Goal: Task Accomplishment & Management: Complete application form

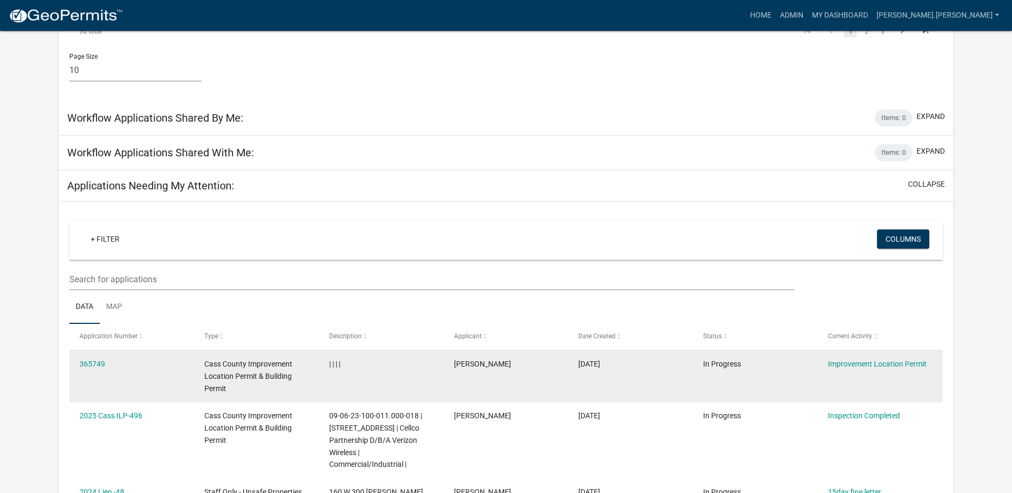
scroll to position [747, 0]
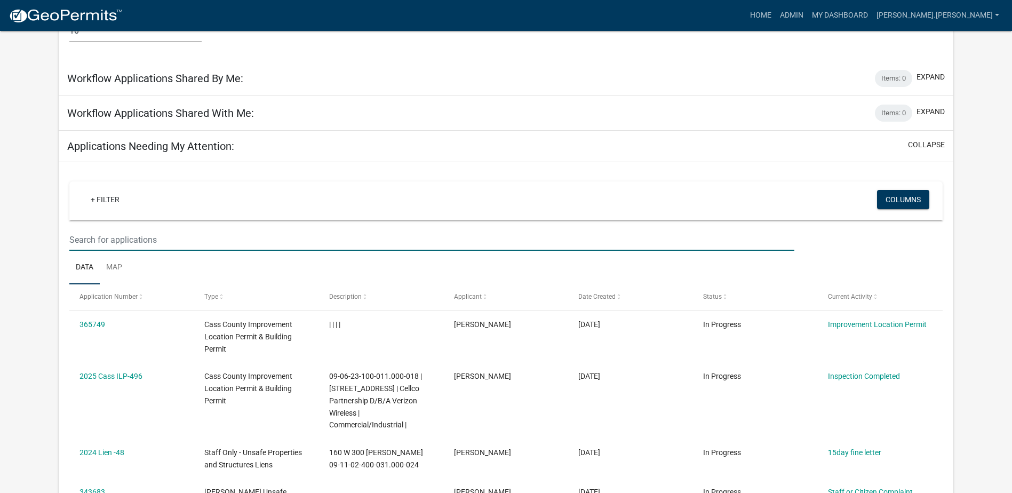
click at [180, 229] on input "text" at bounding box center [431, 240] width 725 height 22
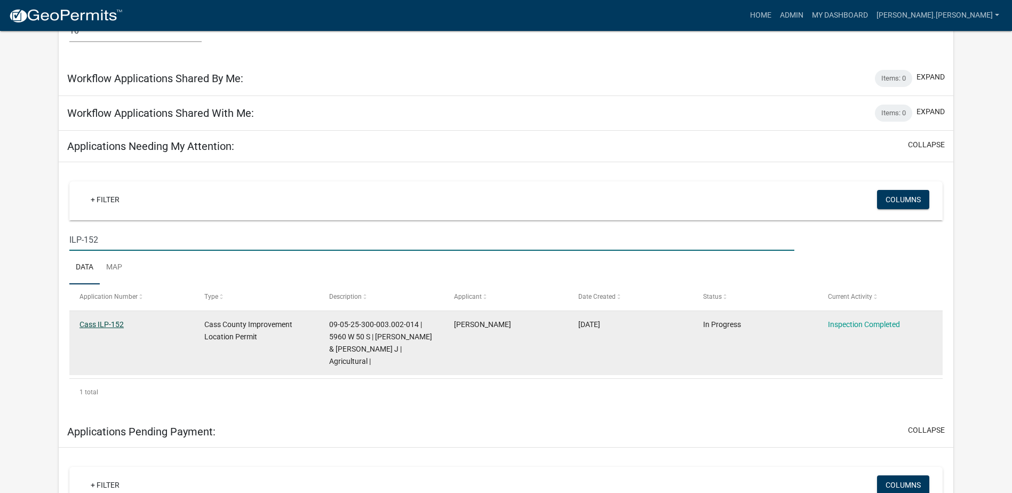
type input "ILP-152"
click at [108, 320] on link "Cass ILP-152" at bounding box center [101, 324] width 44 height 9
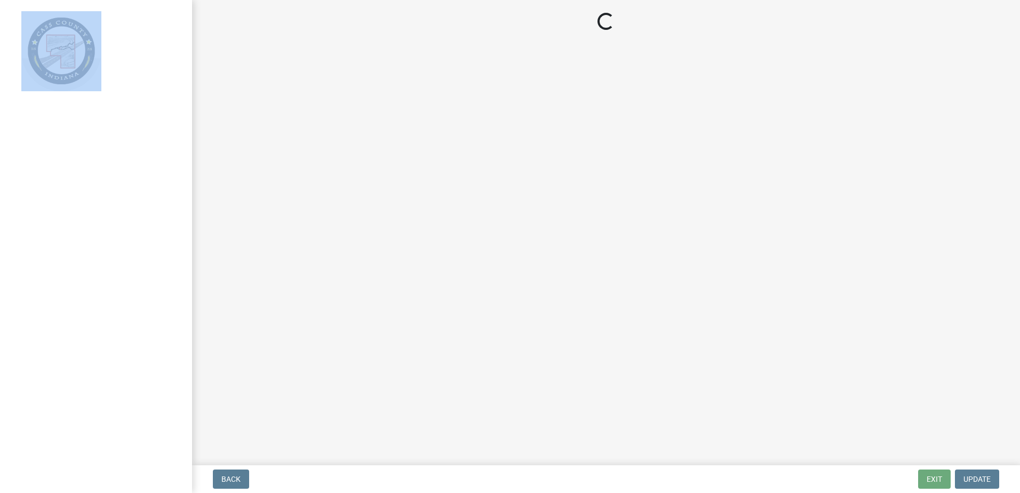
select select "baa4a543-a046-499c-bd40-1ac368eec85c"
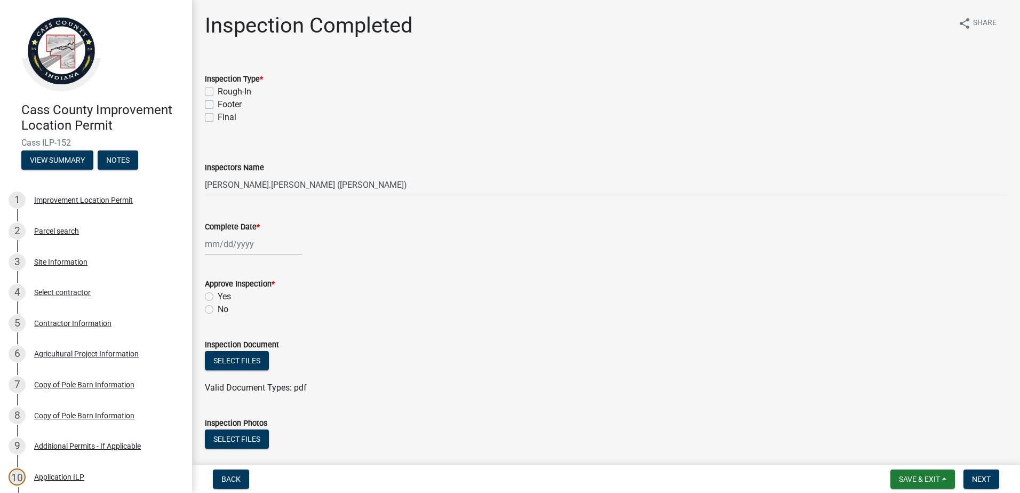
click at [416, 268] on form "Approve Inspection * Yes No" at bounding box center [606, 289] width 802 height 51
click at [55, 154] on button "View Summary" at bounding box center [57, 159] width 72 height 19
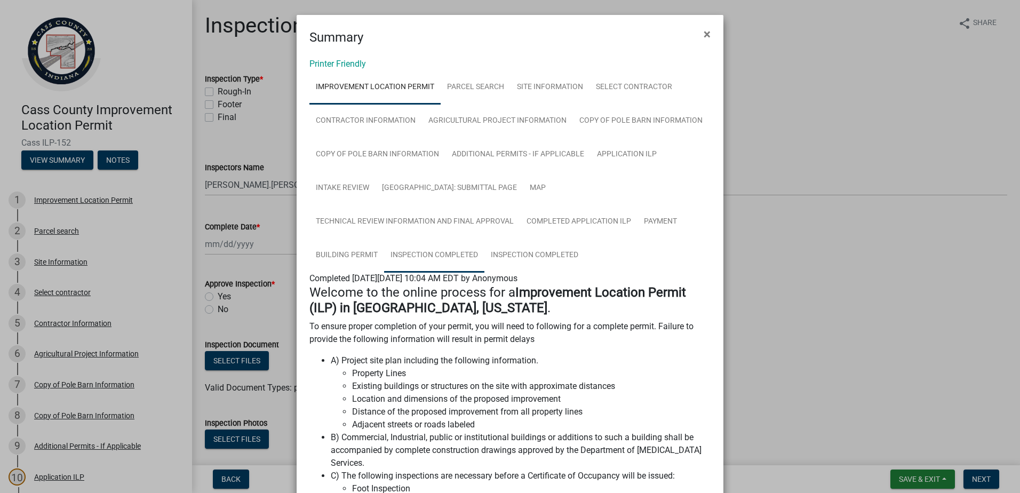
click at [422, 253] on link "Inspection Completed" at bounding box center [434, 255] width 100 height 34
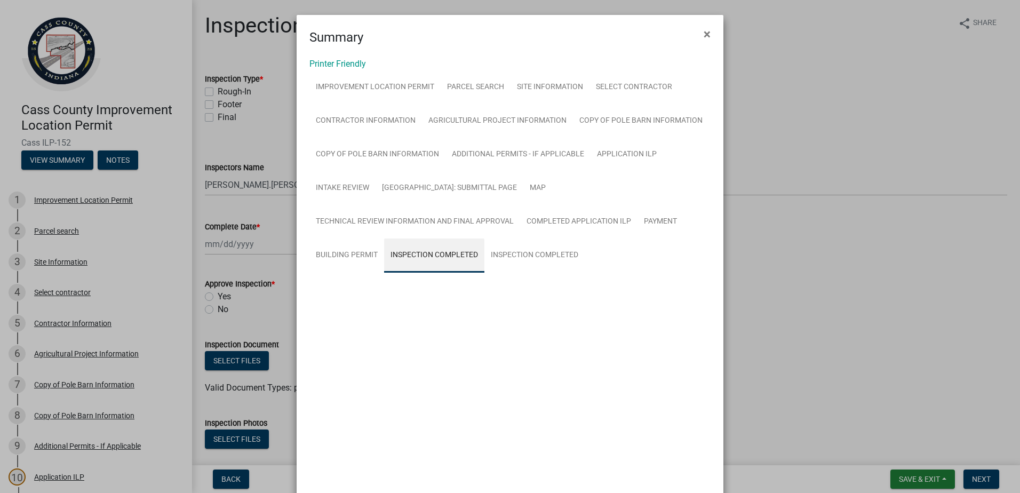
click at [422, 253] on link "Inspection Completed" at bounding box center [434, 255] width 100 height 34
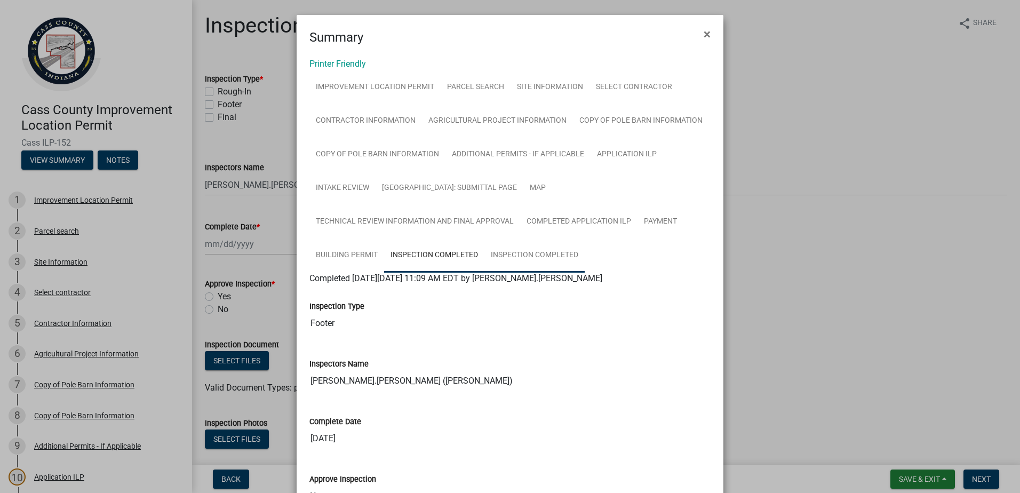
click at [528, 253] on link "Inspection Completed" at bounding box center [534, 255] width 100 height 34
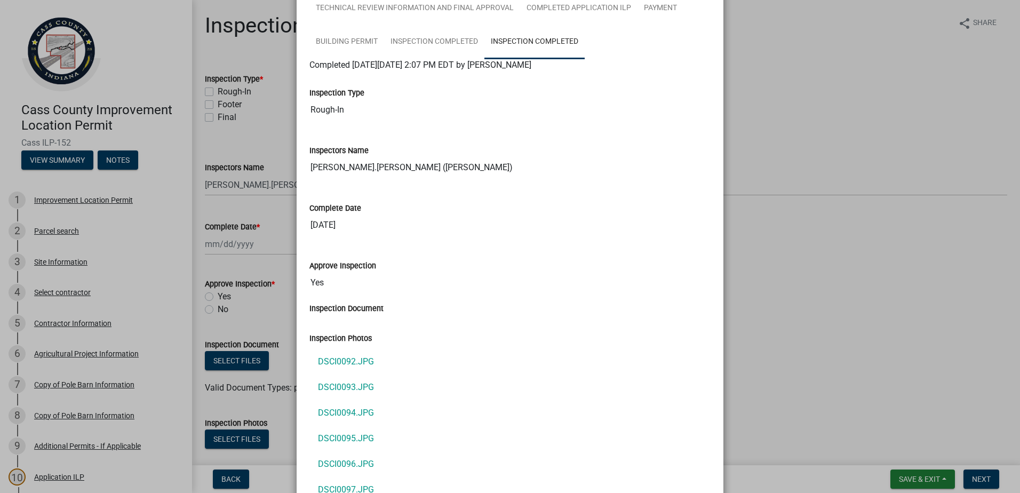
scroll to position [267, 0]
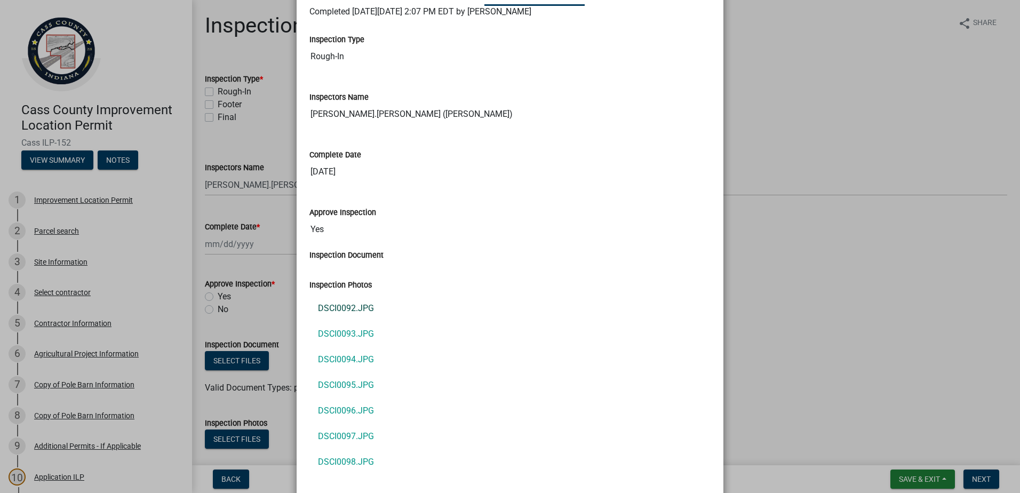
click at [357, 307] on link "DSCI0092.JPG" at bounding box center [509, 308] width 401 height 26
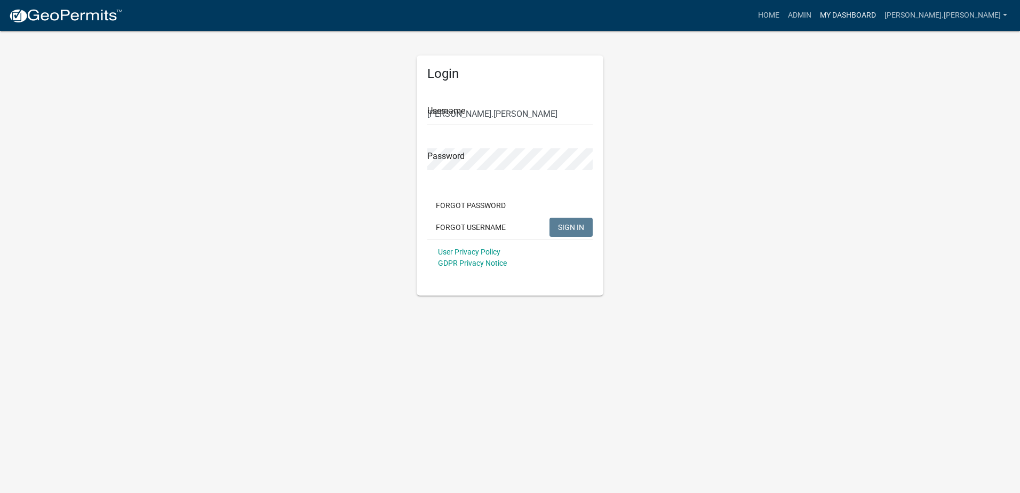
click at [880, 13] on link "My Dashboard" at bounding box center [847, 15] width 65 height 20
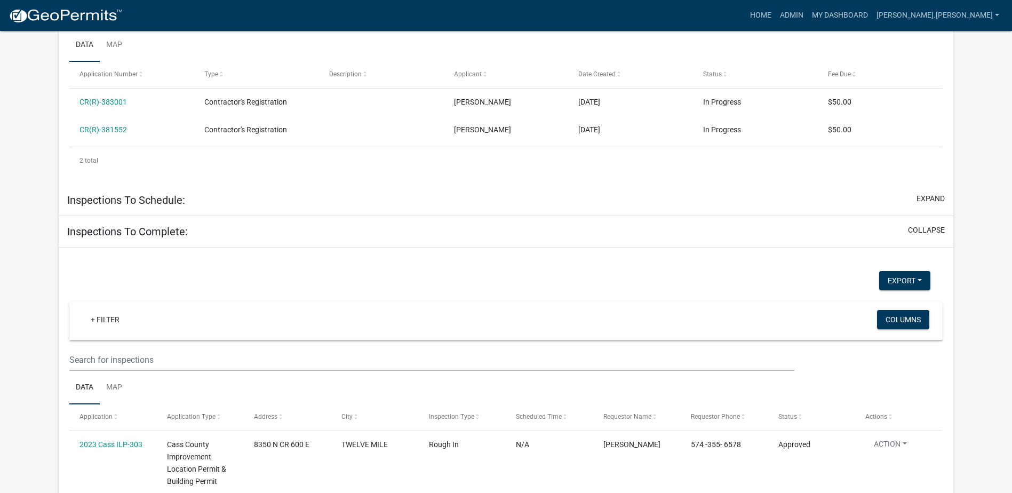
scroll to position [1013, 0]
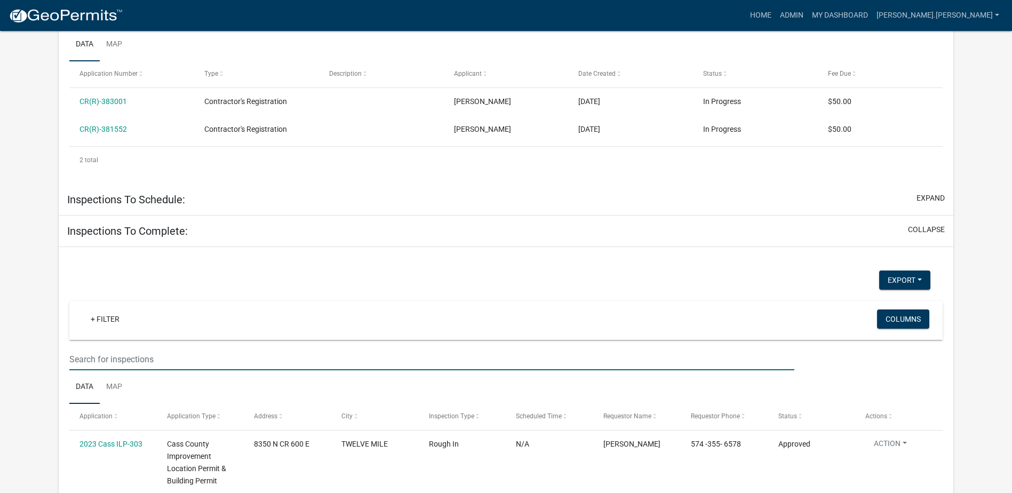
click at [172, 348] on input "text" at bounding box center [431, 359] width 725 height 22
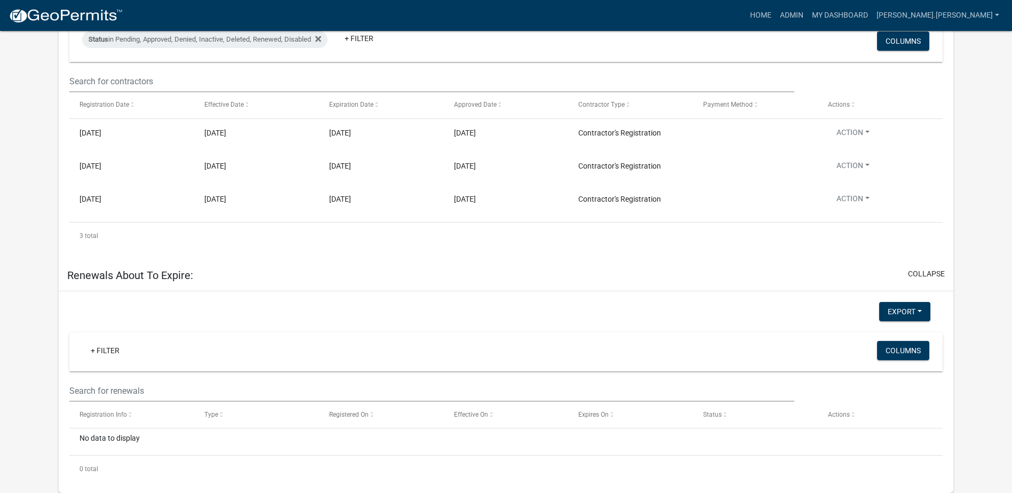
scroll to position [1766, 0]
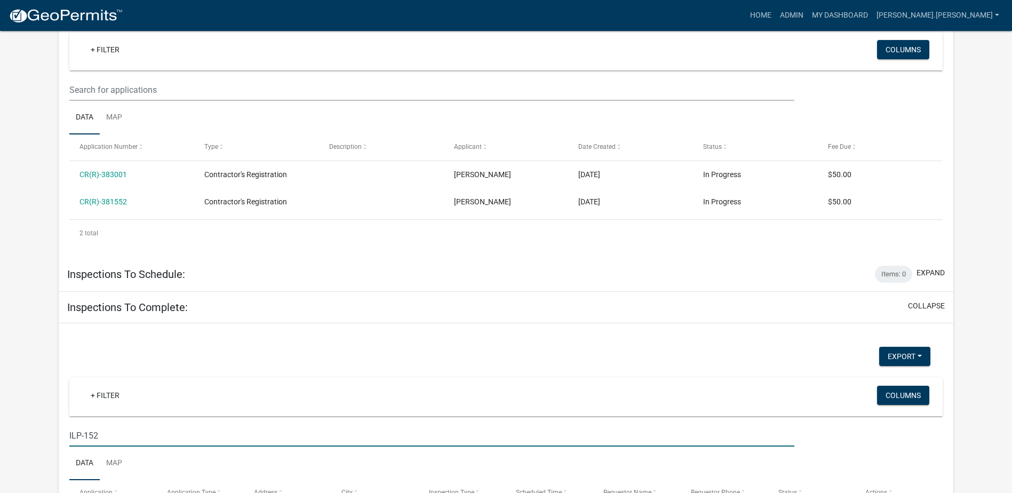
type input "ILP-152"
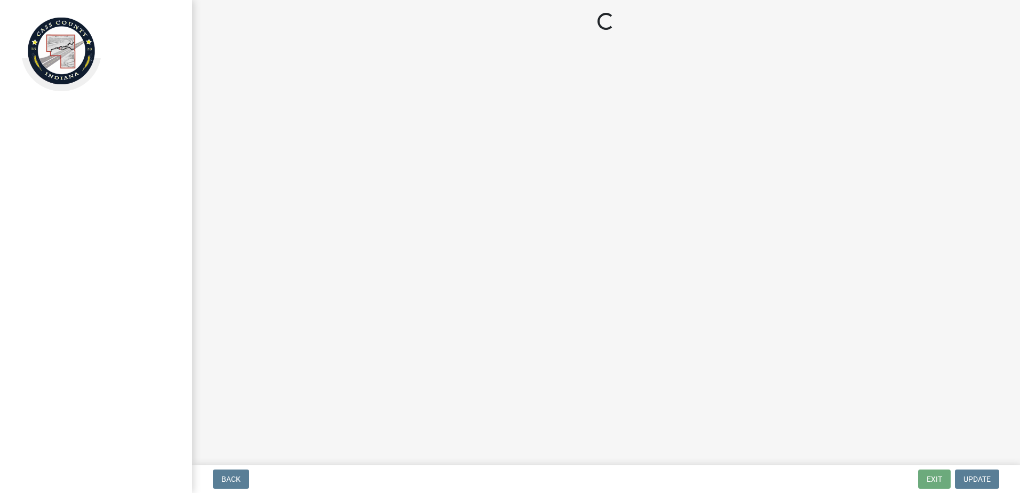
select select "baa4a543-a046-499c-bd40-1ac368eec85c"
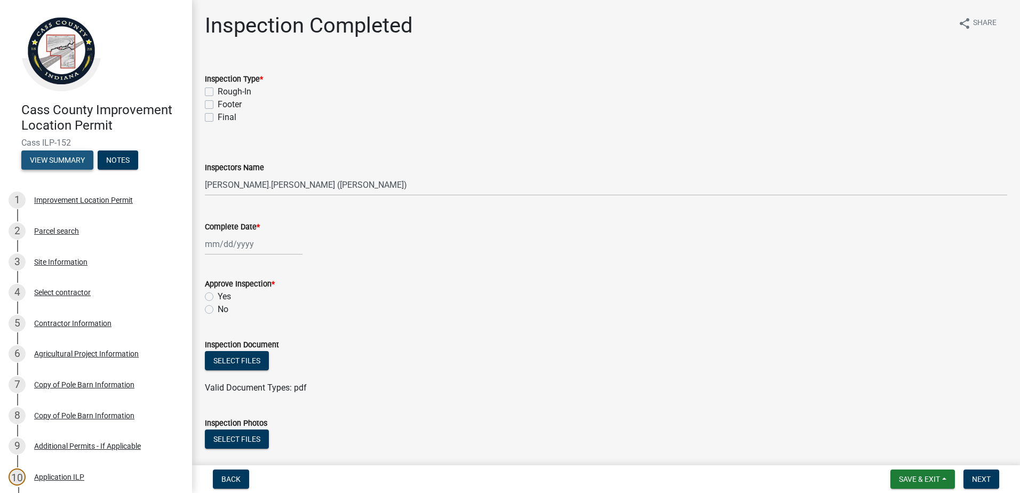
click at [59, 162] on button "View Summary" at bounding box center [57, 159] width 72 height 19
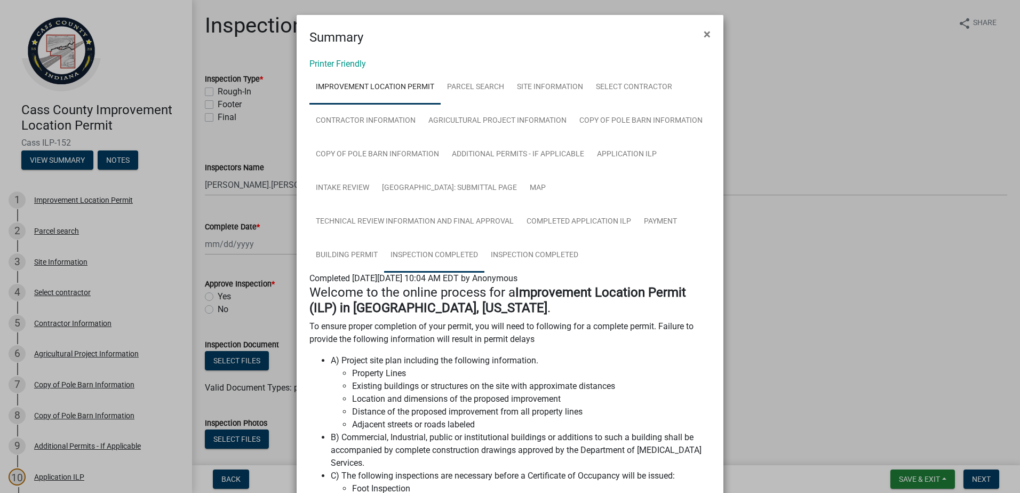
click at [442, 254] on link "Inspection Completed" at bounding box center [434, 255] width 100 height 34
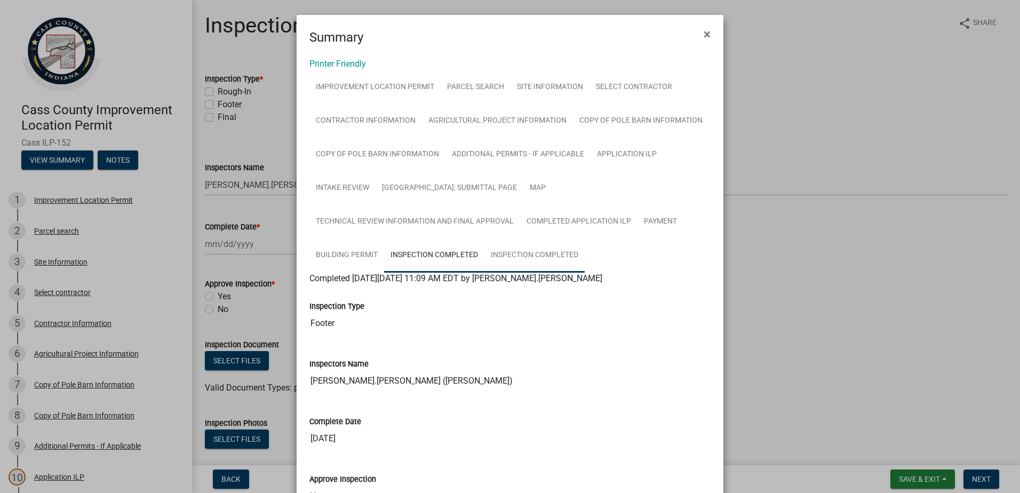
click at [536, 251] on link "Inspection Completed" at bounding box center [534, 255] width 100 height 34
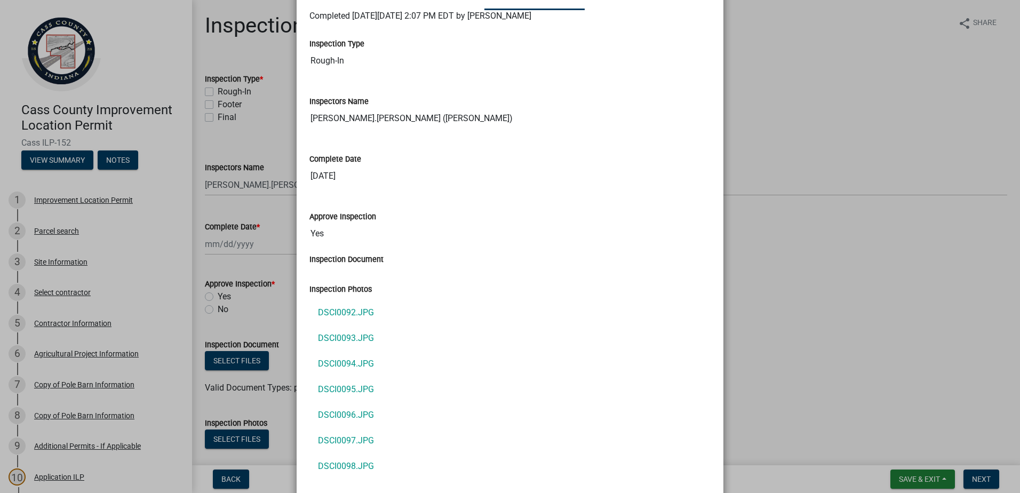
scroll to position [373, 0]
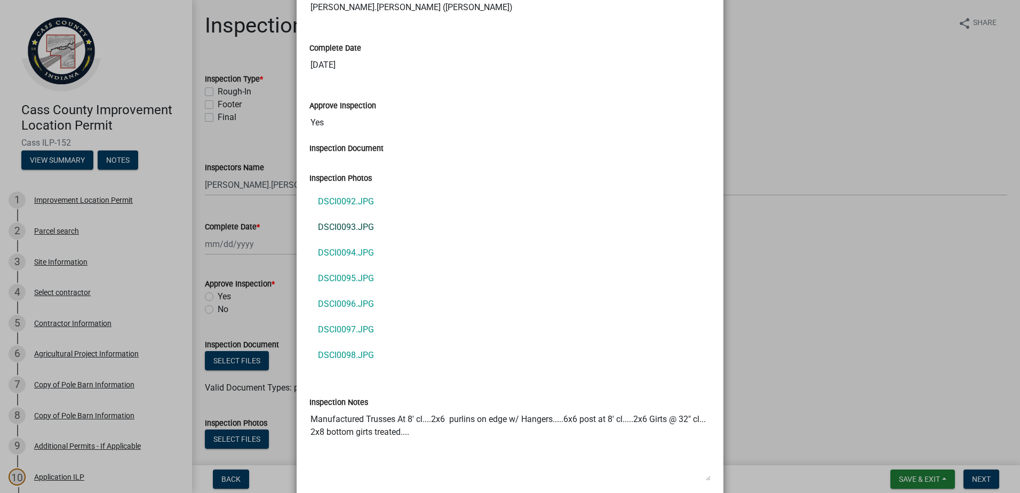
click at [343, 225] on link "DSCI0093.JPG" at bounding box center [509, 227] width 401 height 26
click at [359, 252] on link "DSCI0094.JPG" at bounding box center [509, 253] width 401 height 26
click at [338, 304] on link "DSCI0096.JPG" at bounding box center [509, 304] width 401 height 26
click at [351, 326] on link "DSCI0097.JPG" at bounding box center [509, 330] width 401 height 26
click at [339, 355] on link "DSCI0098.JPG" at bounding box center [509, 355] width 401 height 26
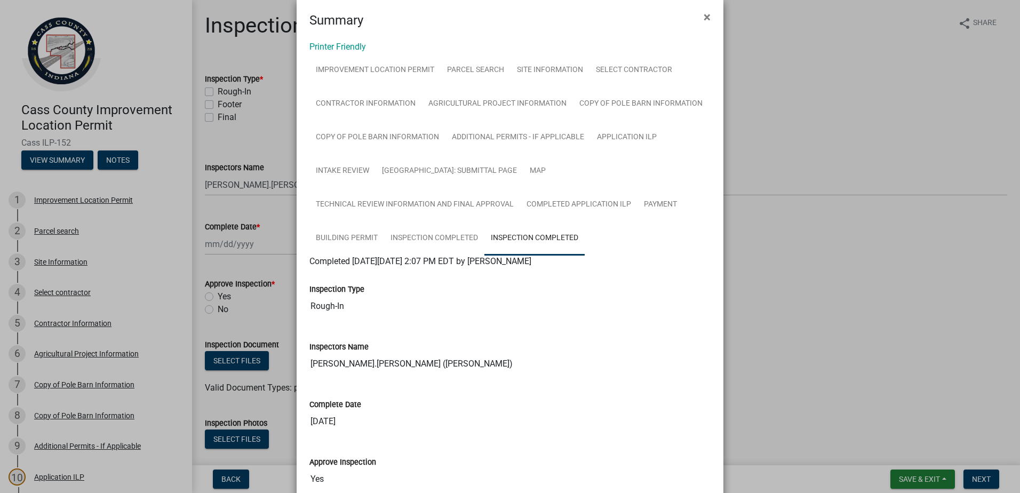
scroll to position [0, 0]
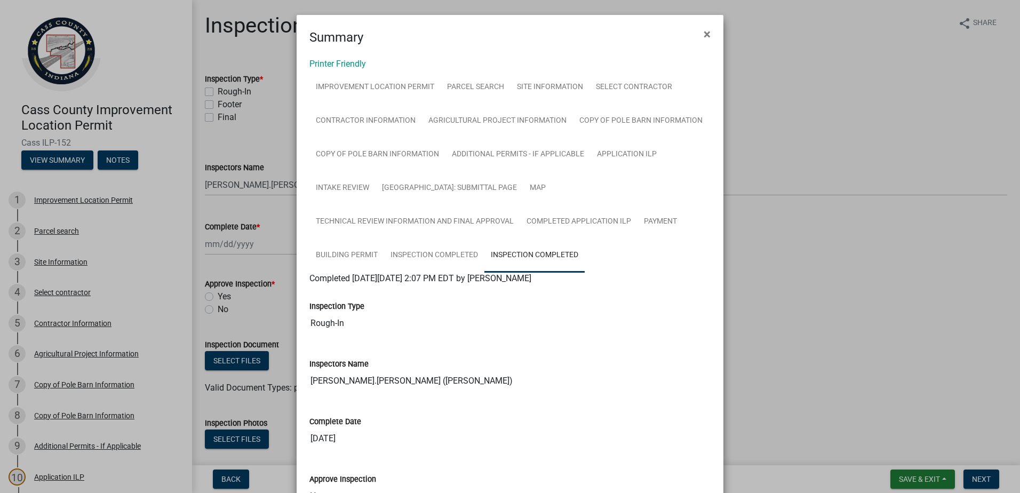
click at [808, 278] on ngb-modal-window "Summary × Printer Friendly Improvement Location Permit Parcel search Site Infor…" at bounding box center [510, 246] width 1020 height 493
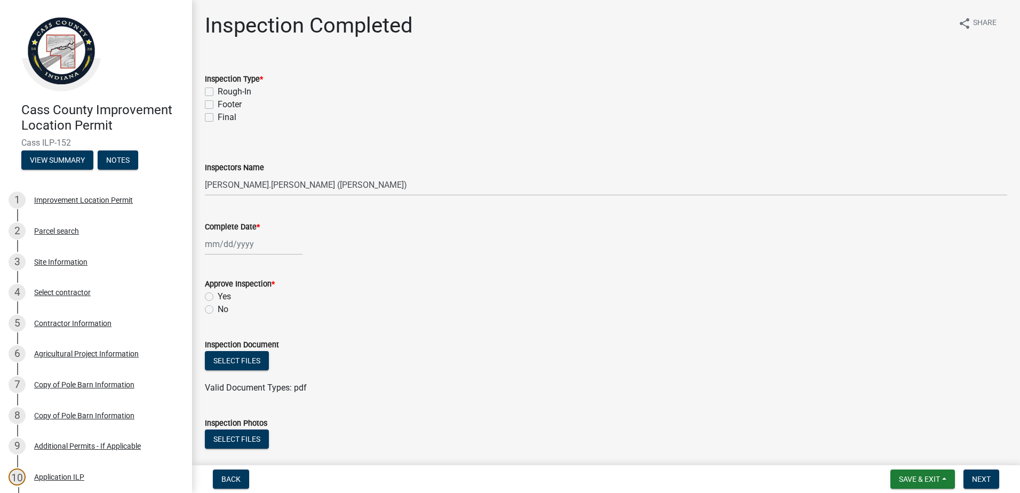
click at [218, 117] on label "Final" at bounding box center [227, 117] width 19 height 13
click at [218, 117] on input "Final" at bounding box center [221, 114] width 7 height 7
checkbox input "true"
checkbox input "false"
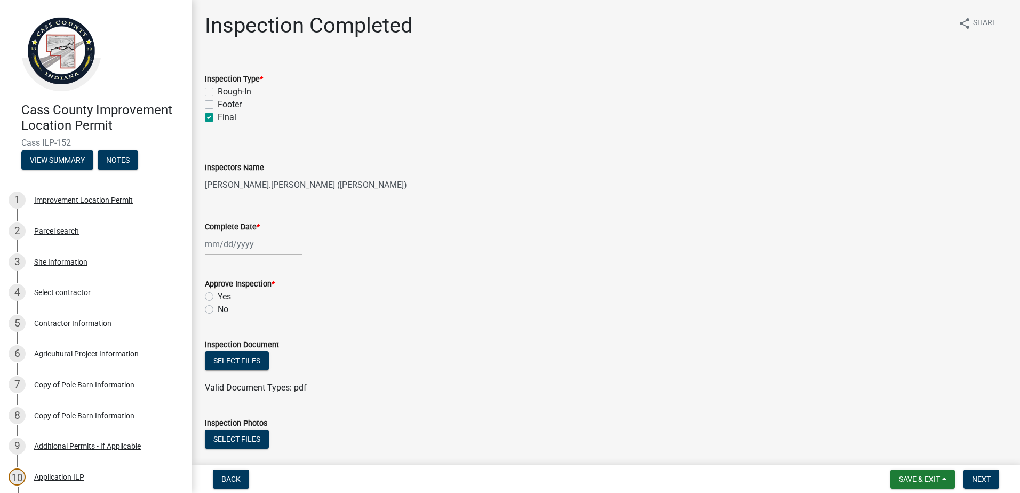
checkbox input "true"
click at [259, 246] on div at bounding box center [254, 244] width 98 height 22
select select "8"
select select "2025"
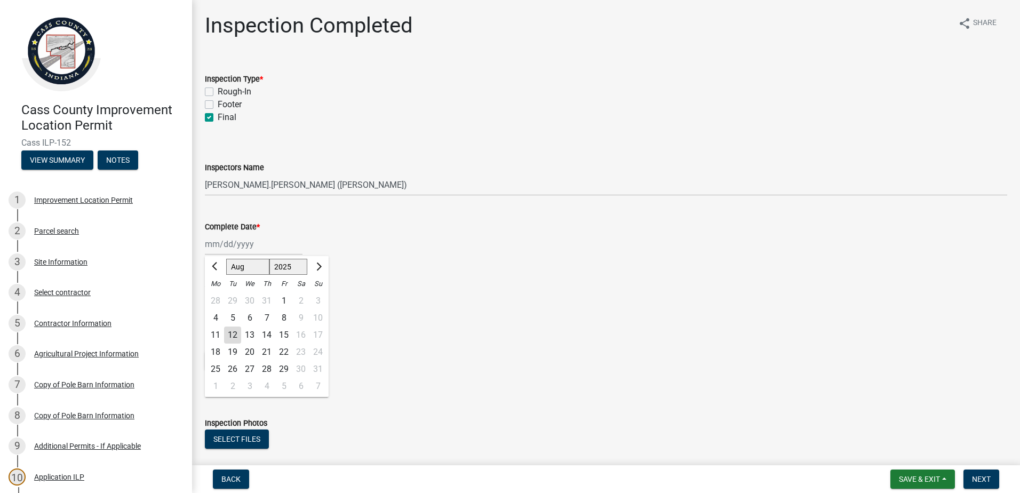
click at [233, 333] on div "12" at bounding box center [232, 334] width 17 height 17
type input "[DATE]"
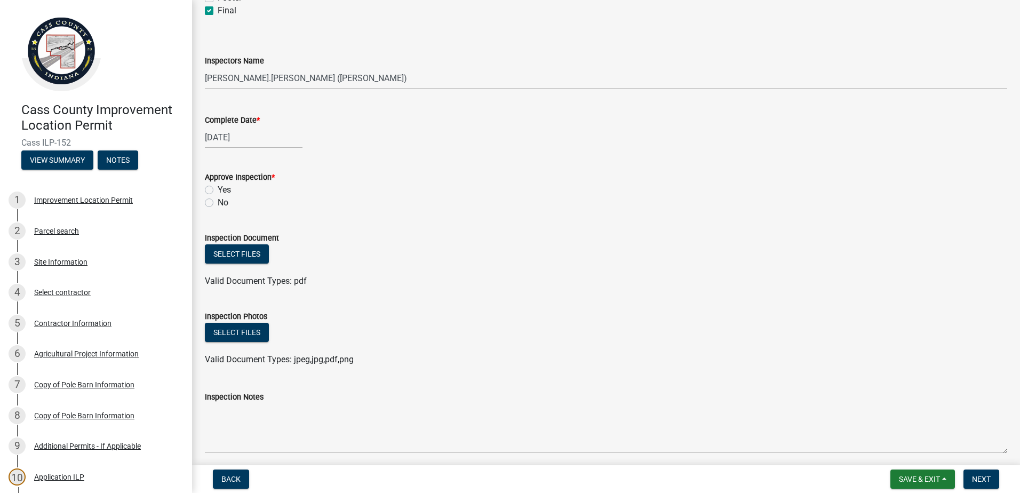
scroll to position [213, 0]
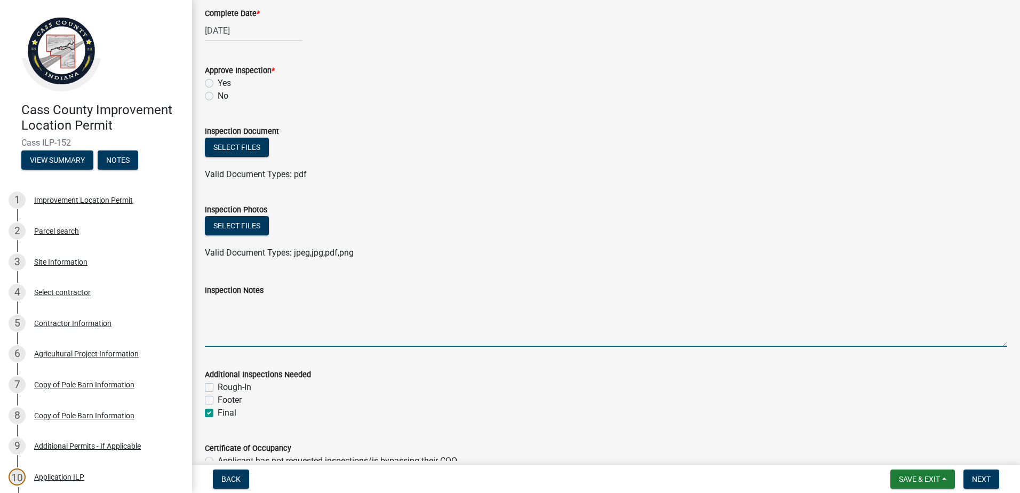
click at [231, 315] on textarea "Inspection Notes" at bounding box center [606, 321] width 802 height 50
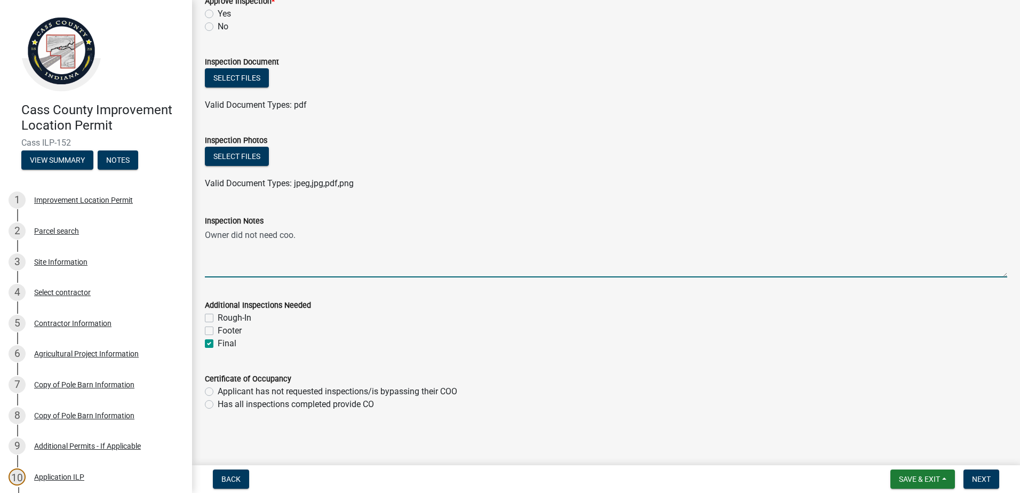
scroll to position [284, 0]
type textarea "Owner did not need coo."
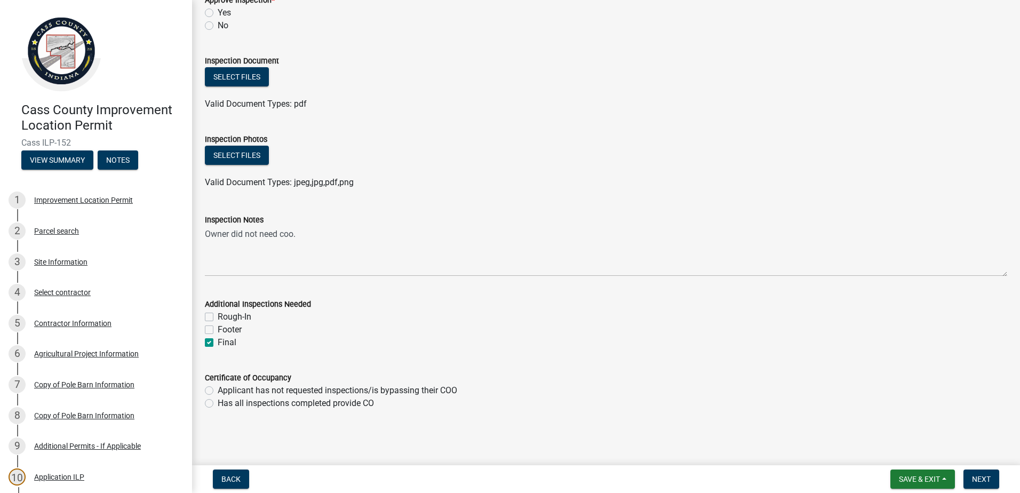
click at [218, 389] on label "Applicant has not requested inspections/is bypassing their COO" at bounding box center [337, 390] width 239 height 13
click at [218, 389] on input "Applicant has not requested inspections/is bypassing their COO" at bounding box center [221, 387] width 7 height 7
radio input "true"
click at [981, 476] on span "Next" at bounding box center [981, 479] width 19 height 9
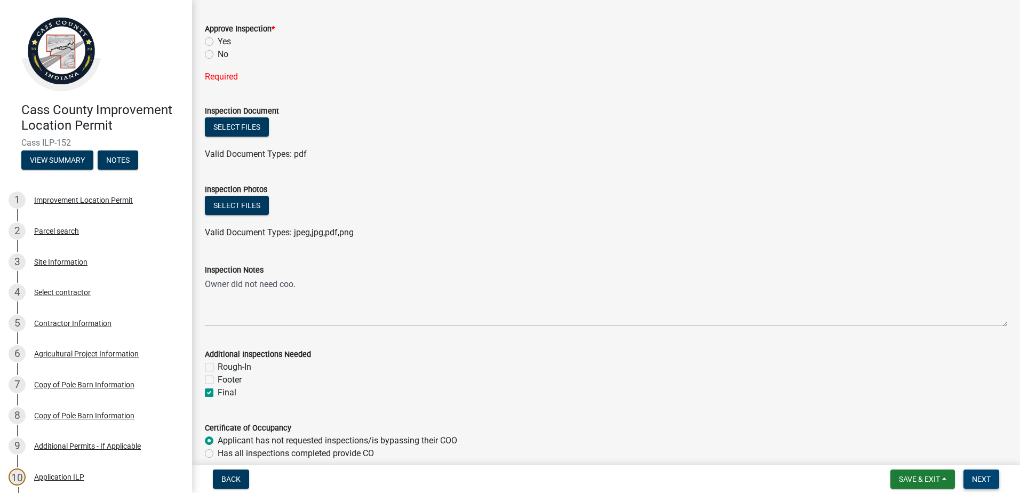
scroll to position [177, 0]
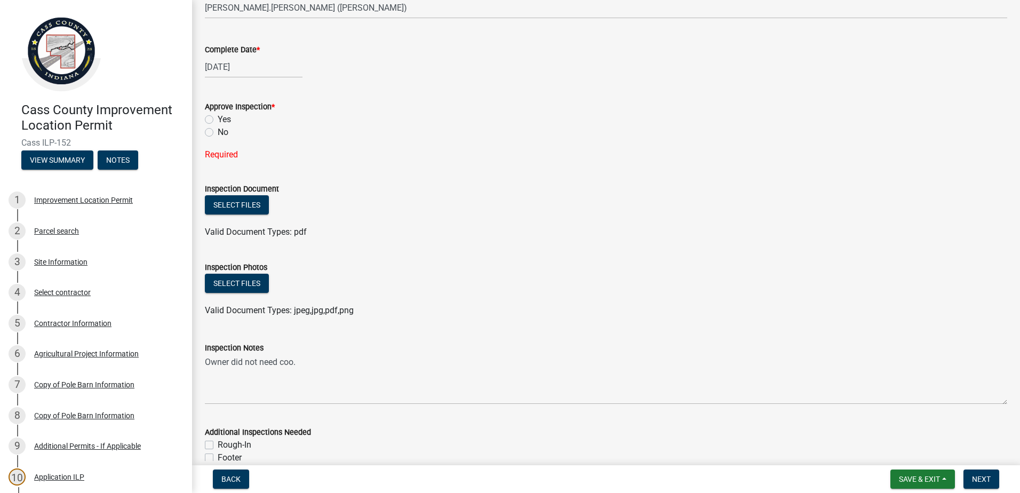
click at [218, 133] on label "No" at bounding box center [223, 132] width 11 height 13
click at [218, 133] on input "No" at bounding box center [221, 129] width 7 height 7
radio input "true"
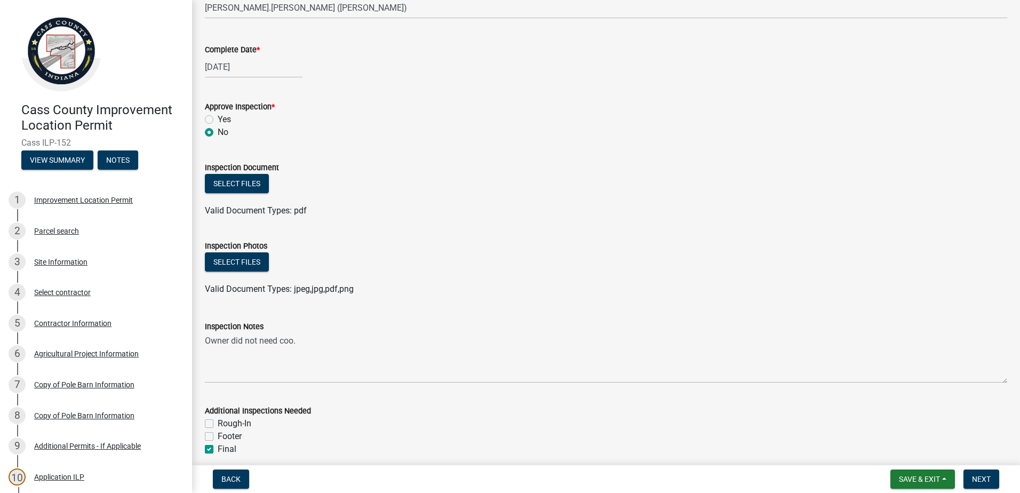
scroll to position [284, 0]
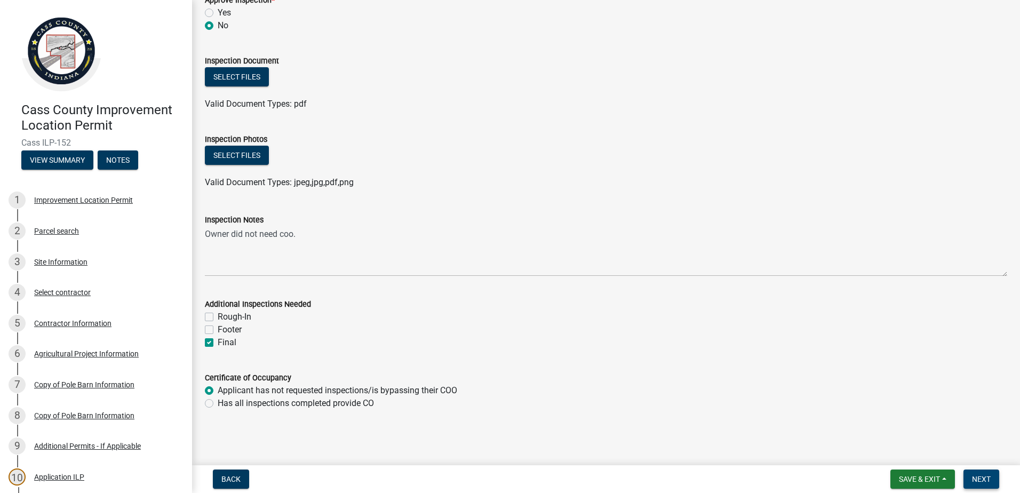
click at [976, 475] on span "Next" at bounding box center [981, 479] width 19 height 9
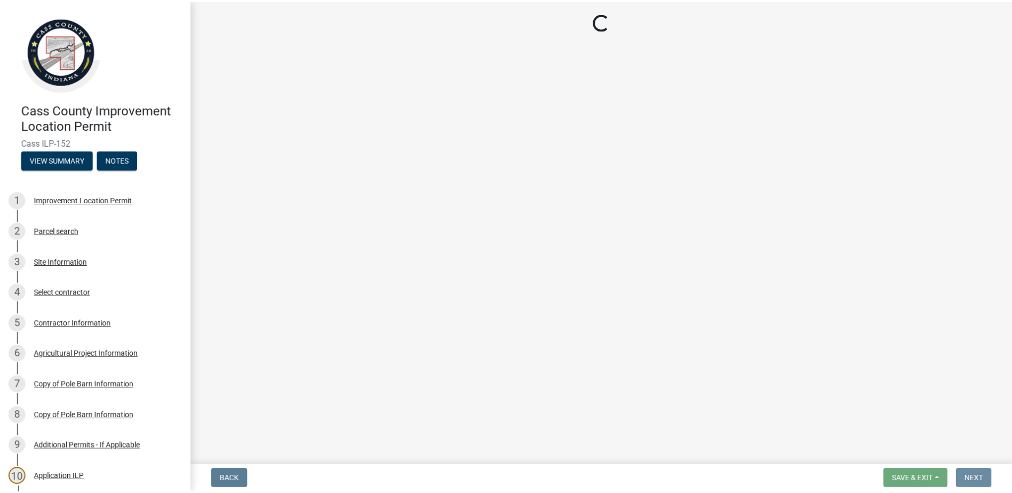
scroll to position [0, 0]
